Goal: Use online tool/utility: Utilize a website feature to perform a specific function

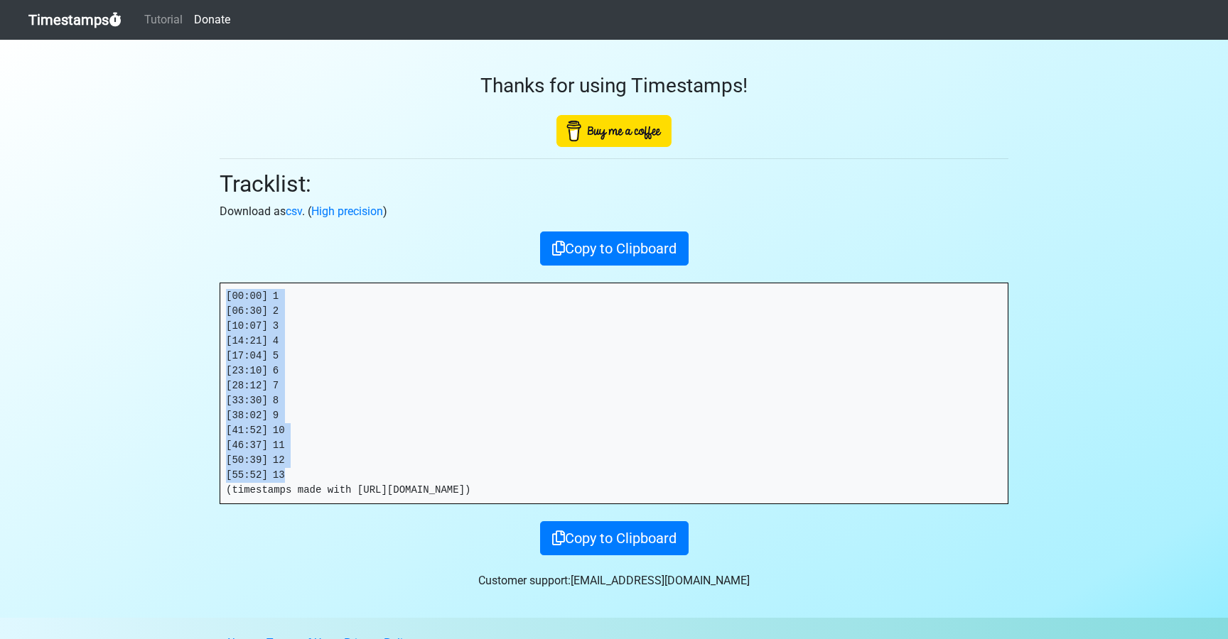
click at [77, 19] on link "Timestamps" at bounding box center [74, 20] width 93 height 28
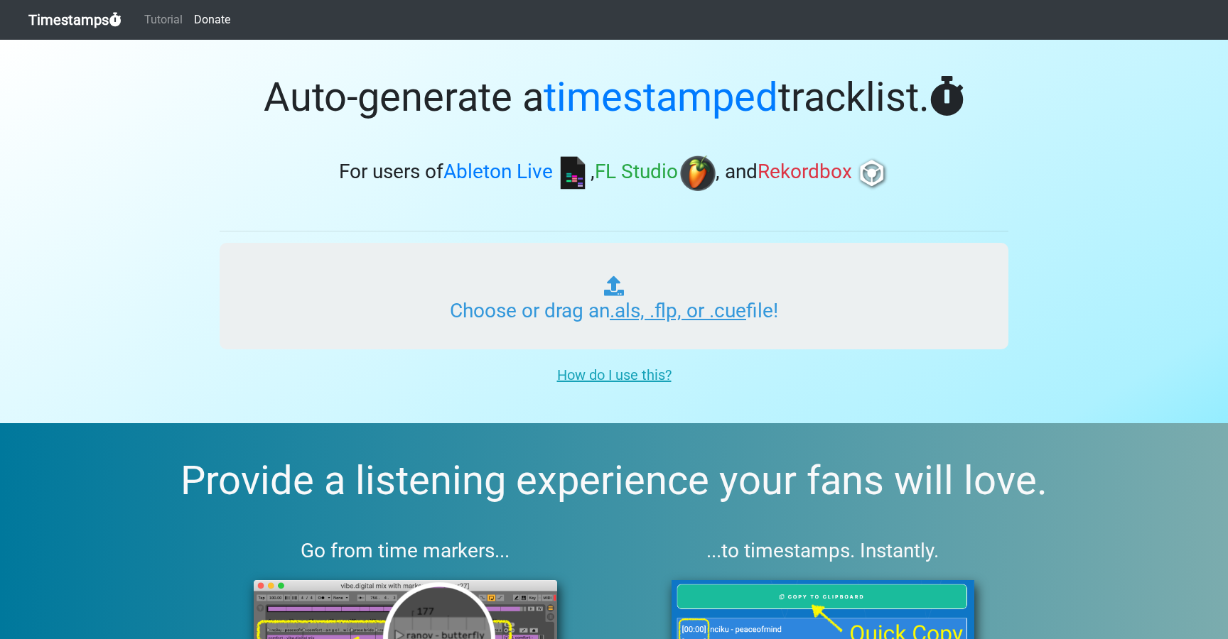
type input "C:\fakepath\DIALEKT RADIO #299-I (WORLDWIDE).als"
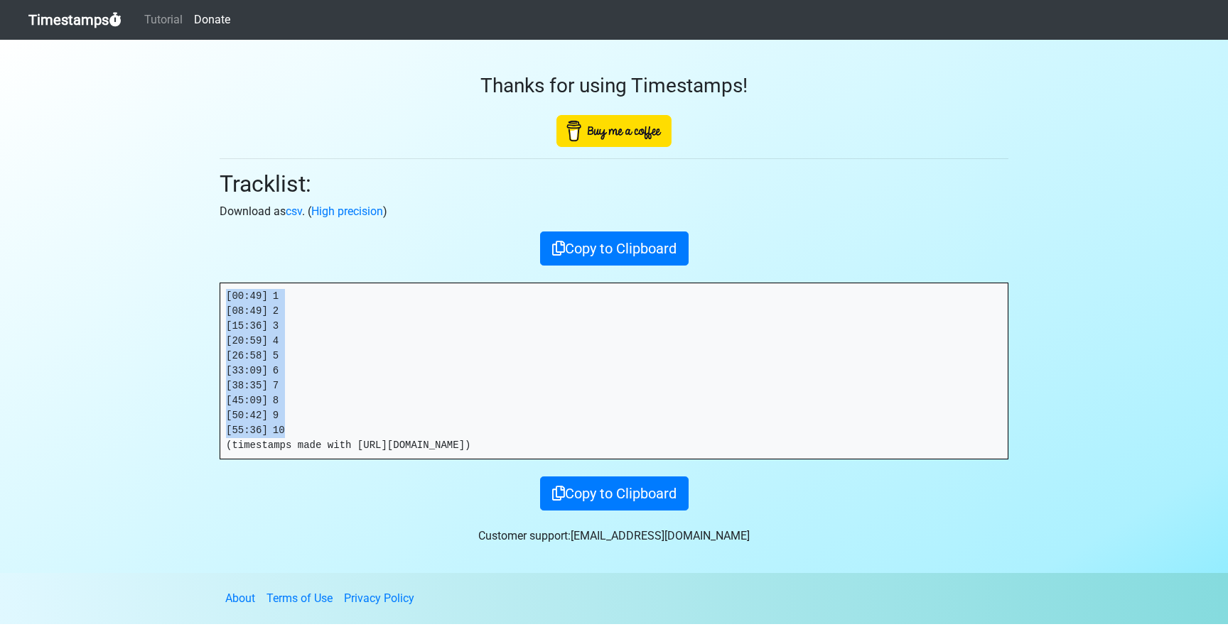
drag, startPoint x: 293, startPoint y: 436, endPoint x: 203, endPoint y: 302, distance: 161.2
click at [204, 302] on section "Thanks for using Timestamps! Tracklist: Download as csv . ( High precision ) Co…" at bounding box center [614, 307] width 1228 height 534
copy pre "[00:49] 1 [08:49] 2 [15:36] 3 [20:59] 4 [26:58] 5 [33:09] 6 [38:35] 7 [45:09] 8…"
